Goal: Information Seeking & Learning: Learn about a topic

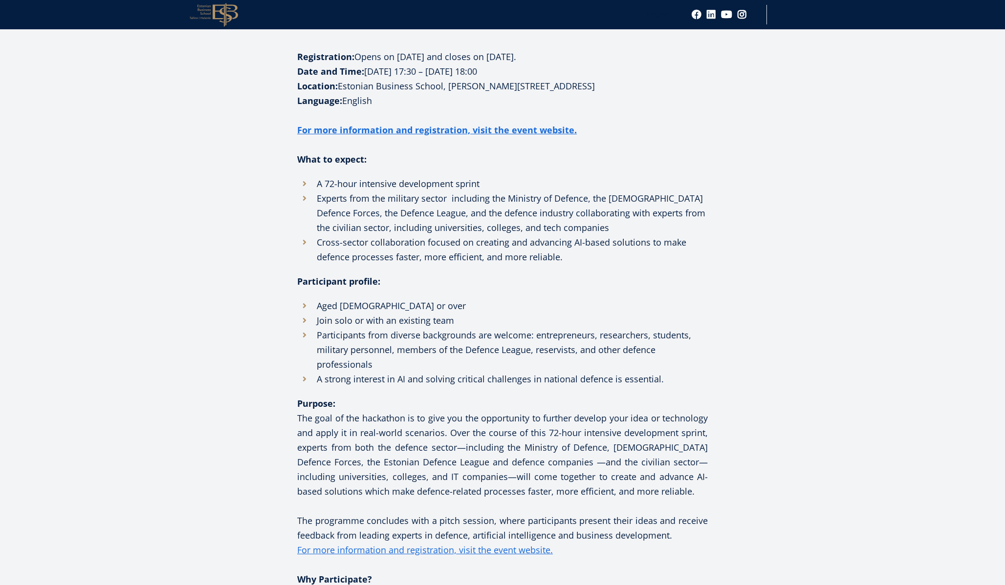
scroll to position [582, 0]
click at [332, 180] on li "A 72-hour intensive development sprint" at bounding box center [502, 183] width 410 height 15
click at [361, 219] on li "Experts from the military sector including the Ministry of Defence, the [DEMOGR…" at bounding box center [502, 213] width 410 height 44
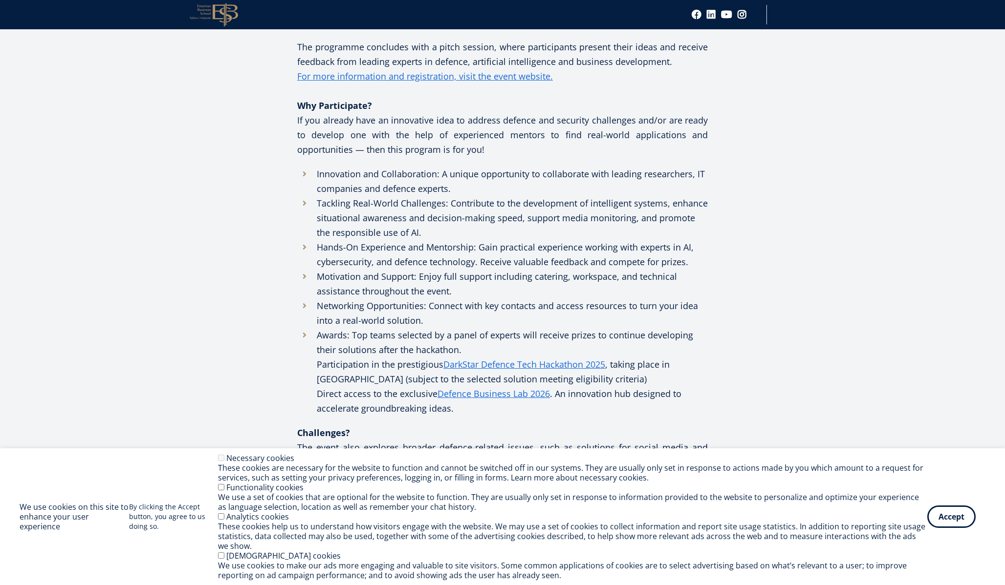
scroll to position [1055, 0]
drag, startPoint x: 438, startPoint y: 174, endPoint x: 458, endPoint y: 188, distance: 24.0
click at [458, 188] on li "Innovation and Collaboration: A unique opportunity to collaborate with leading …" at bounding box center [502, 181] width 410 height 29
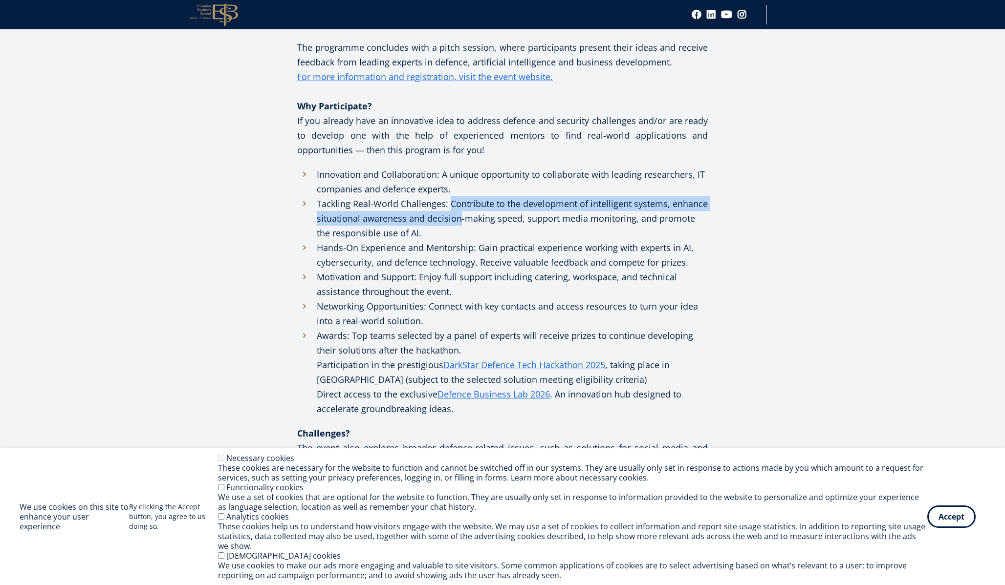
drag, startPoint x: 450, startPoint y: 207, endPoint x: 459, endPoint y: 225, distance: 20.5
click at [459, 225] on li "Tackling Real-World Challenges: Contribute to the development of intelligent sy…" at bounding box center [502, 218] width 410 height 44
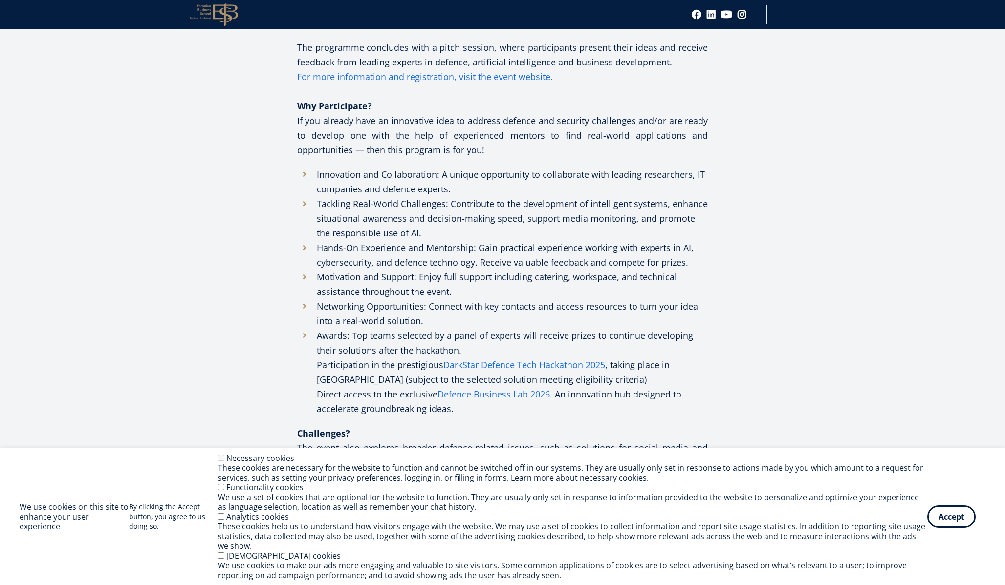
drag, startPoint x: 432, startPoint y: 234, endPoint x: 450, endPoint y: 203, distance: 35.0
click at [450, 203] on li "Tackling Real-World Challenges: Contribute to the development of intelligent sy…" at bounding box center [502, 218] width 410 height 44
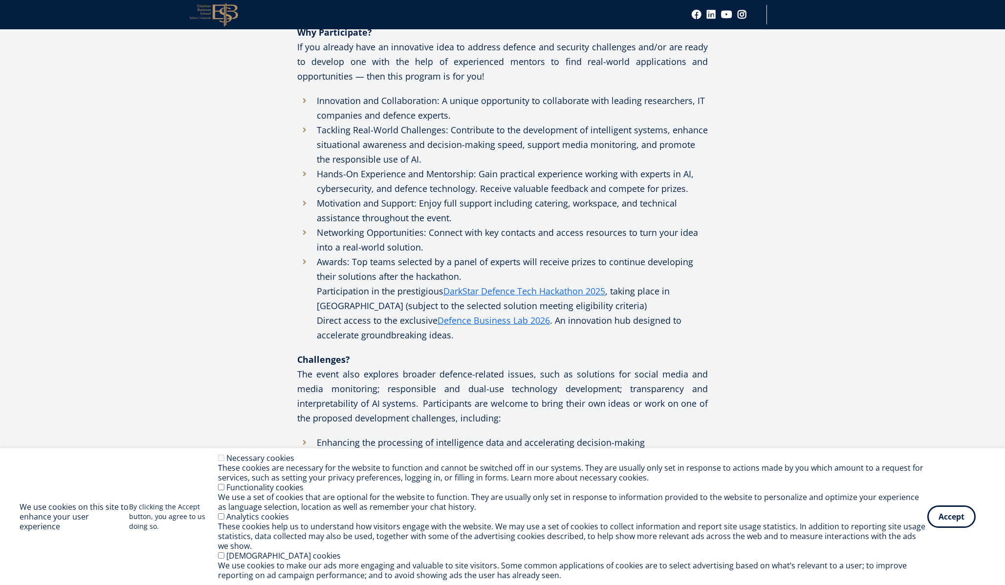
scroll to position [1140, 0]
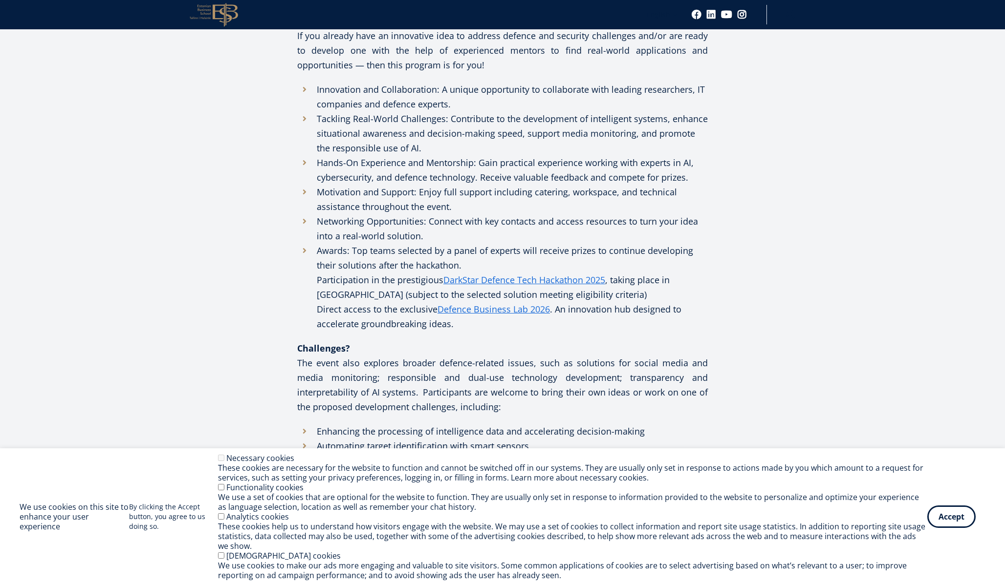
drag, startPoint x: 319, startPoint y: 161, endPoint x: 562, endPoint y: 209, distance: 248.5
click at [562, 209] on ul "Innovation and Collaboration: A unique opportunity to collaborate with leading …" at bounding box center [502, 206] width 410 height 249
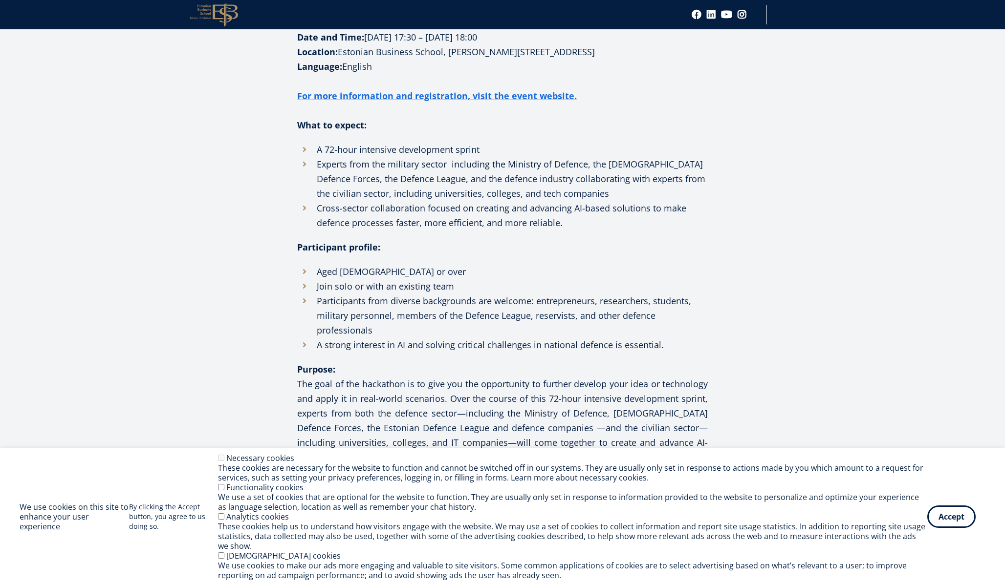
scroll to position [616, 0]
